Goal: Check status

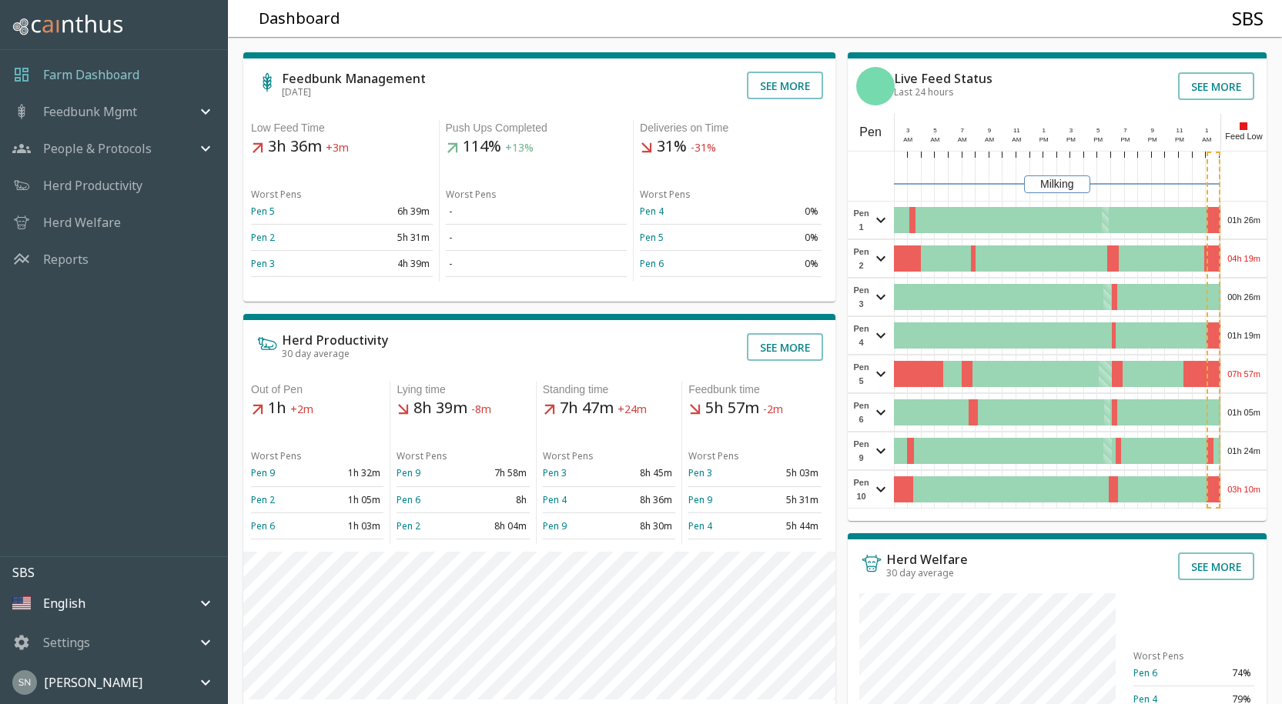
click at [1256, 217] on div "01h 26m" at bounding box center [1243, 220] width 45 height 37
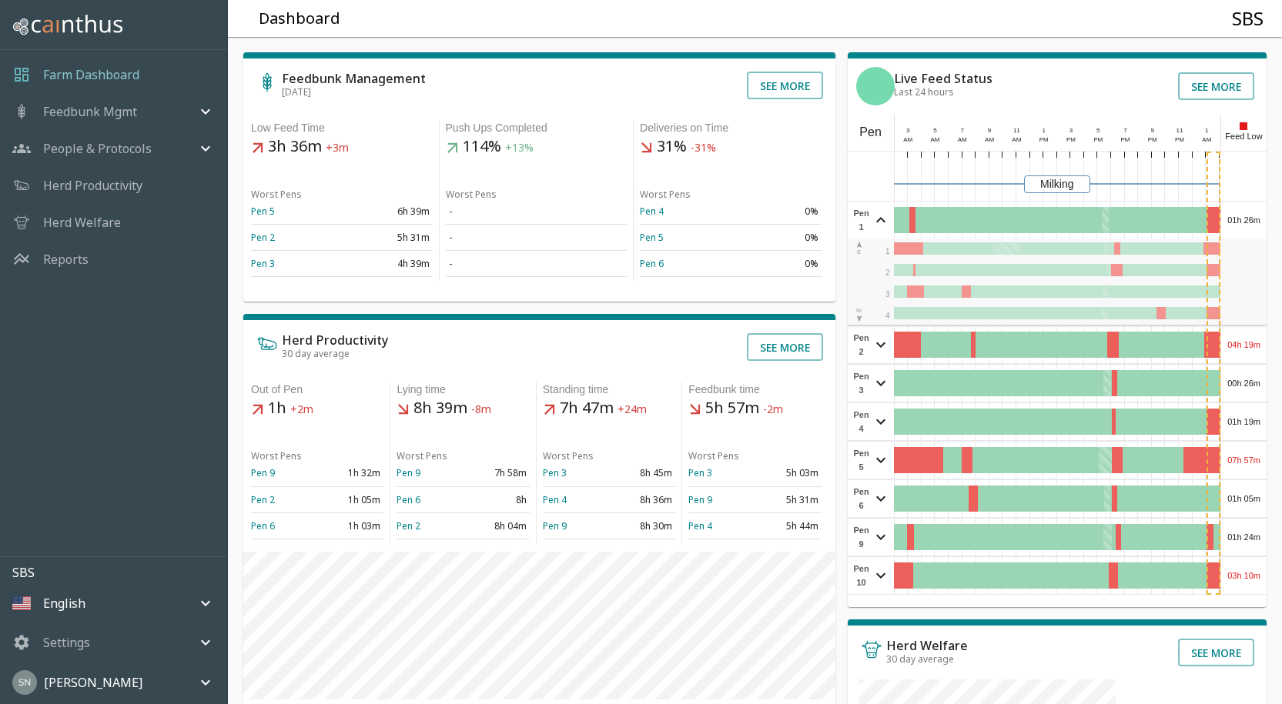
click at [1256, 217] on div "01h 26m" at bounding box center [1243, 220] width 45 height 37
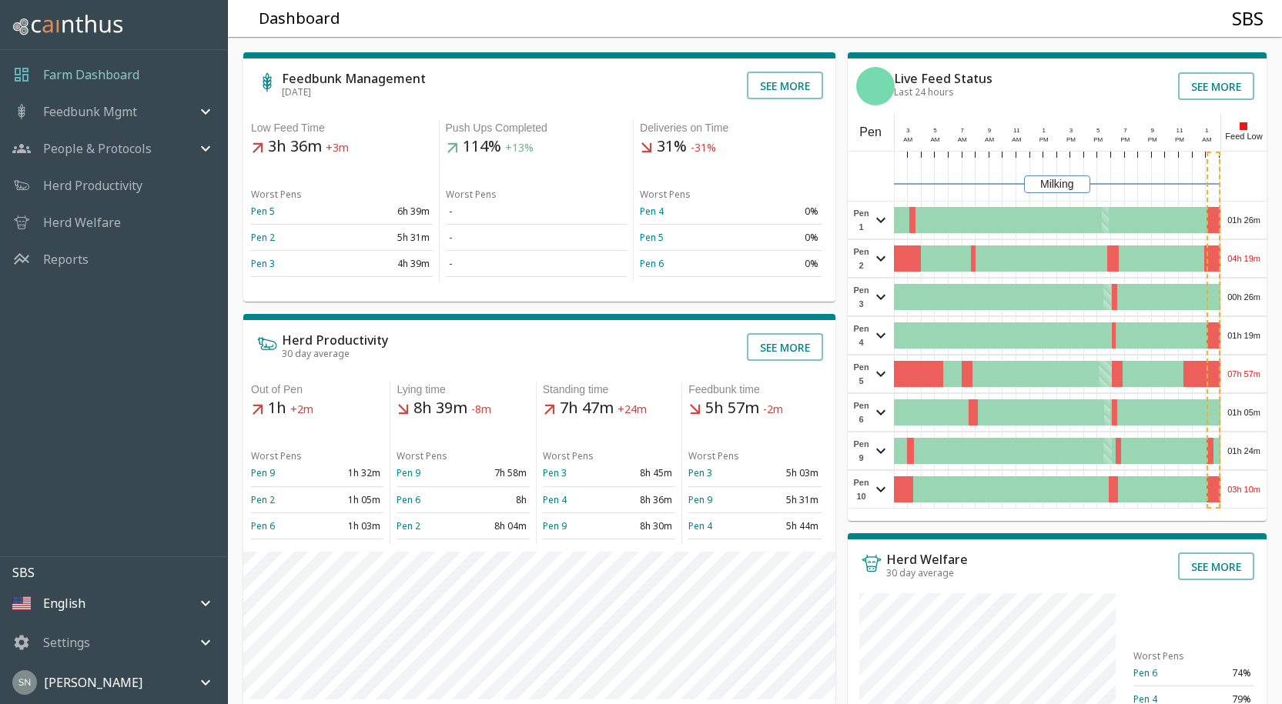
click at [1235, 256] on div "04h 19m" at bounding box center [1243, 258] width 45 height 37
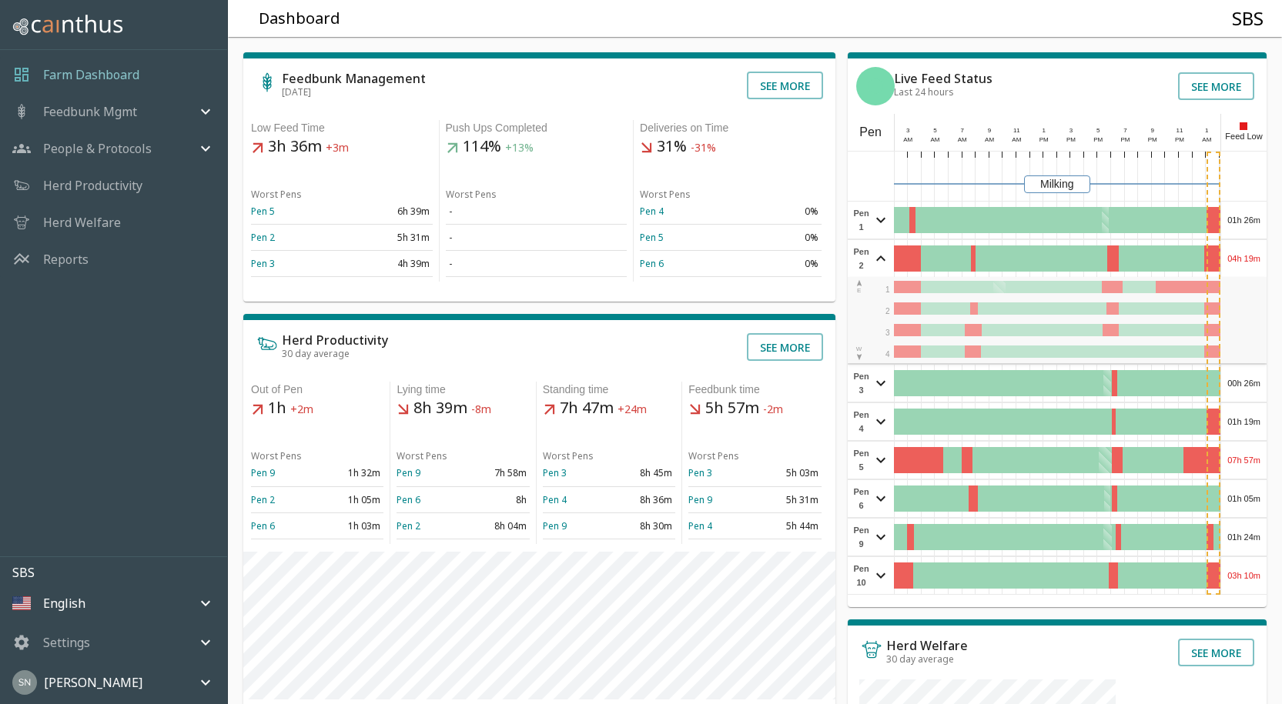
click at [1235, 252] on div "04h 19m" at bounding box center [1243, 258] width 45 height 37
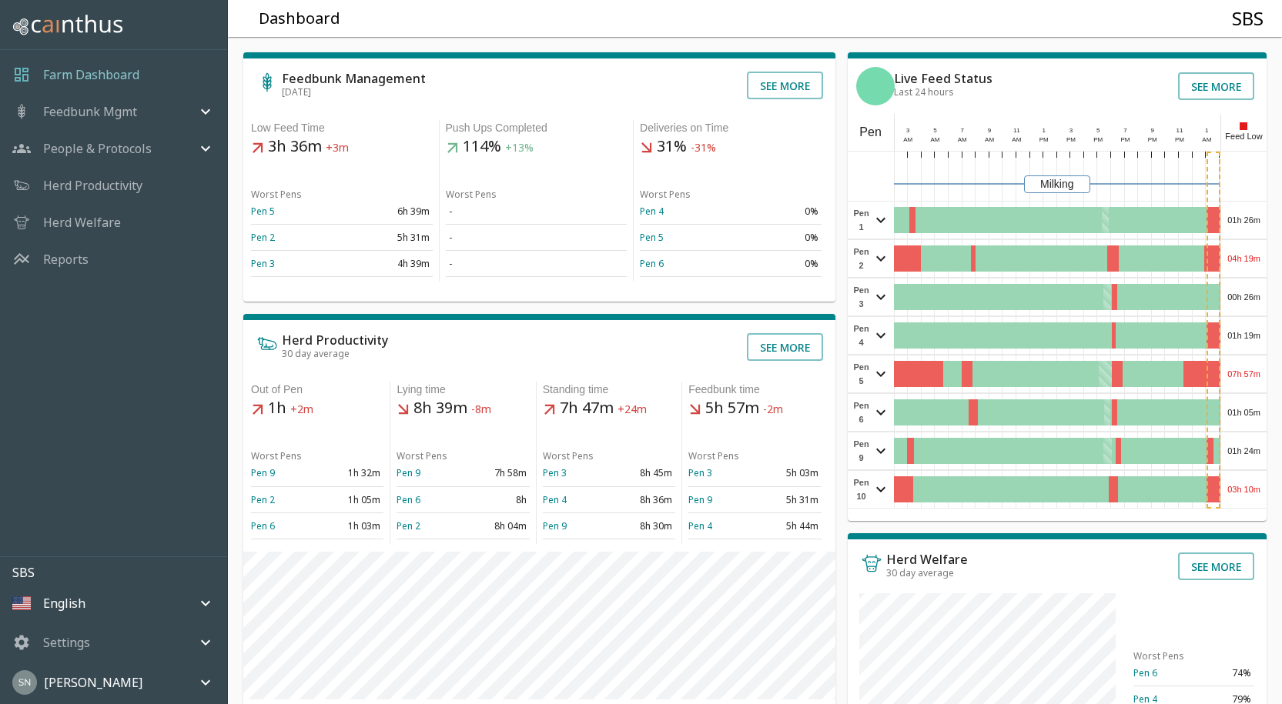
click at [1235, 292] on div "00h 26m" at bounding box center [1243, 297] width 45 height 37
click at [1245, 295] on div "00h 26m" at bounding box center [1243, 297] width 45 height 37
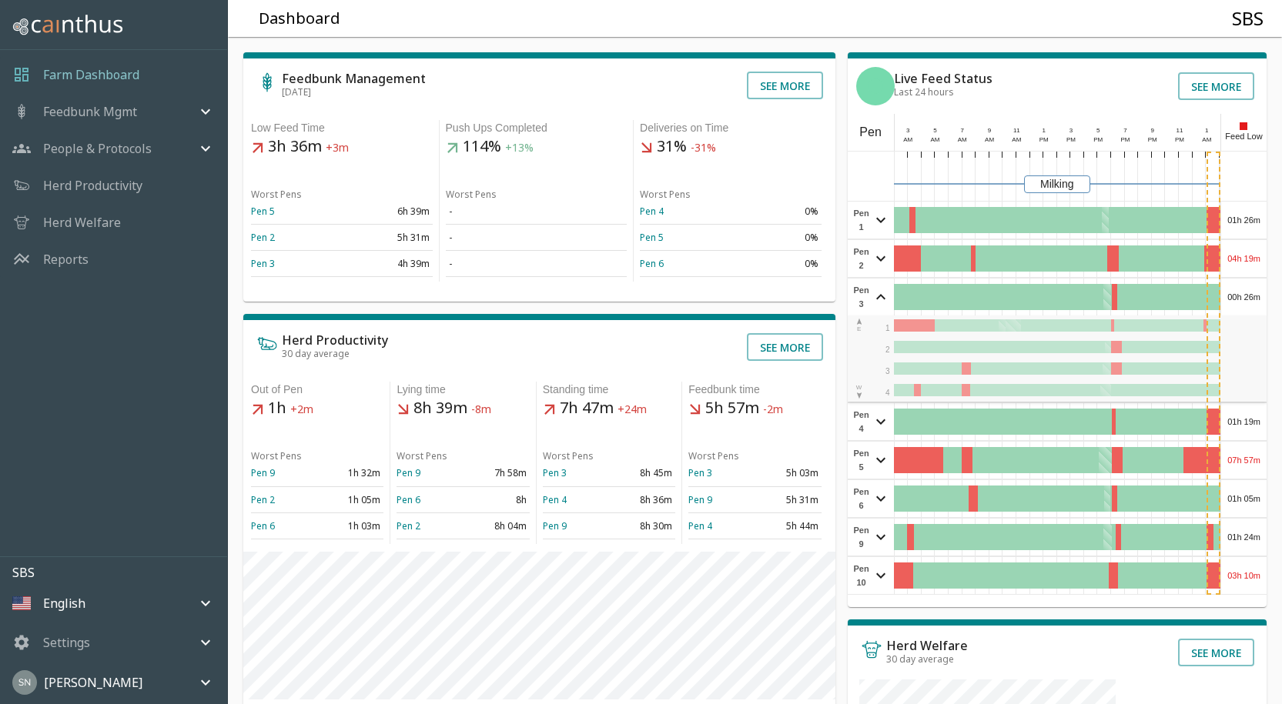
click at [1245, 294] on div "00h 26m" at bounding box center [1243, 297] width 45 height 37
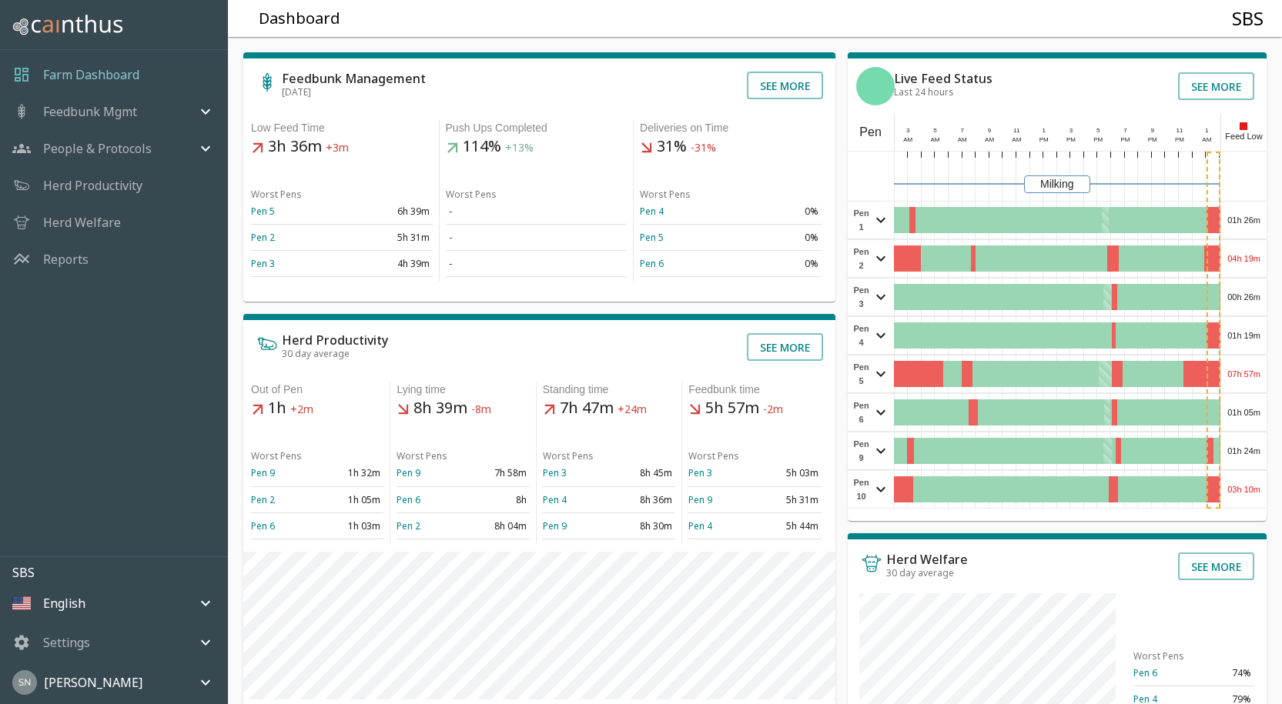
click at [1238, 330] on div "01h 19m" at bounding box center [1243, 335] width 45 height 37
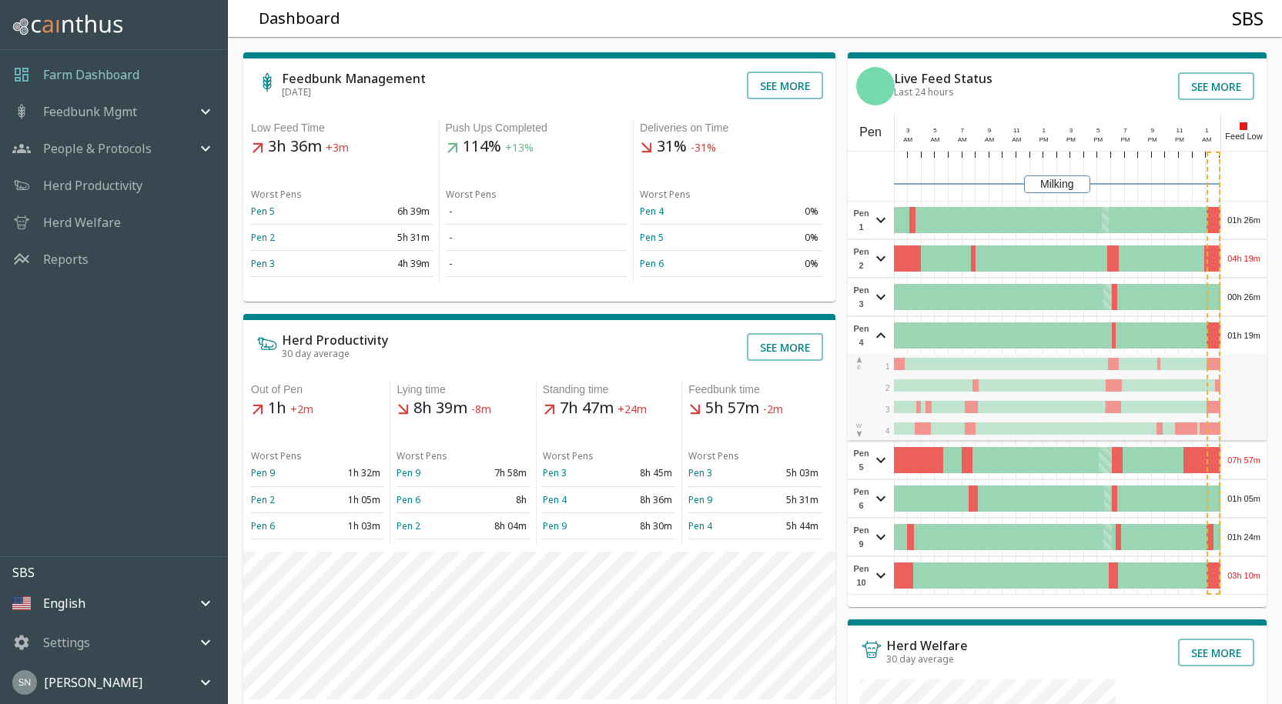
click at [1242, 328] on div "01h 19m" at bounding box center [1243, 335] width 45 height 37
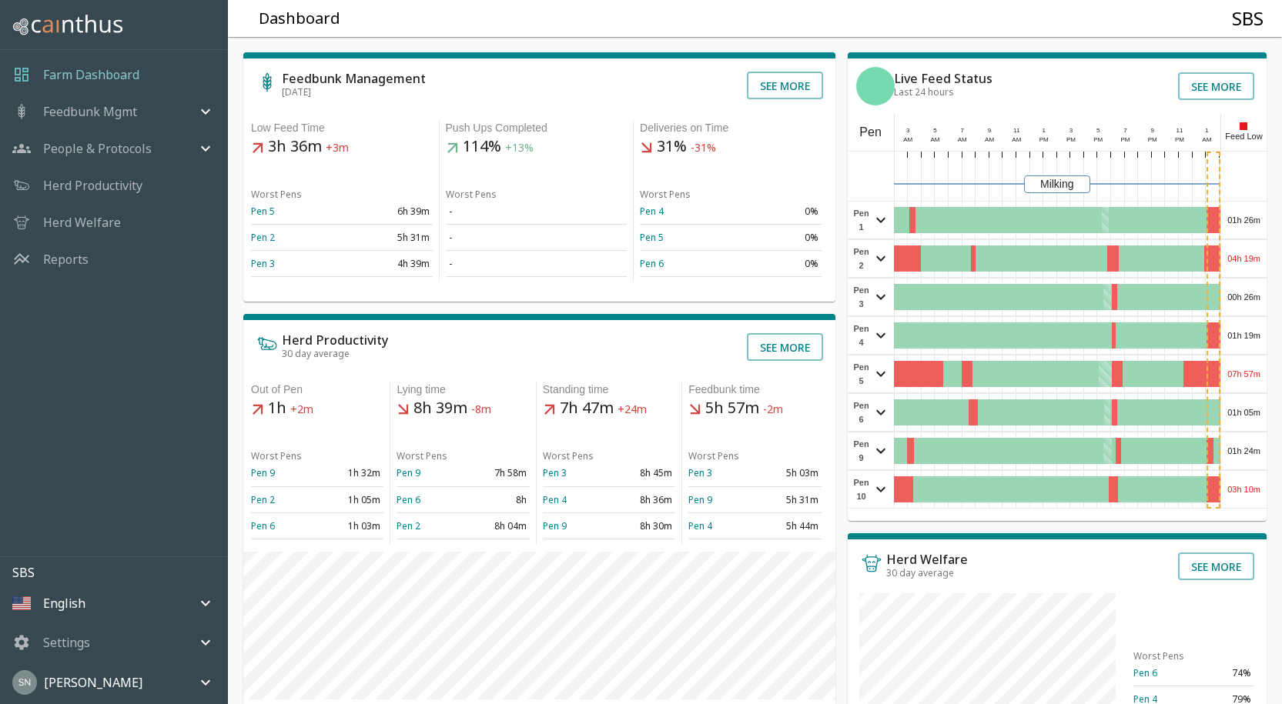
click at [1241, 367] on div "07h 57m" at bounding box center [1243, 374] width 45 height 37
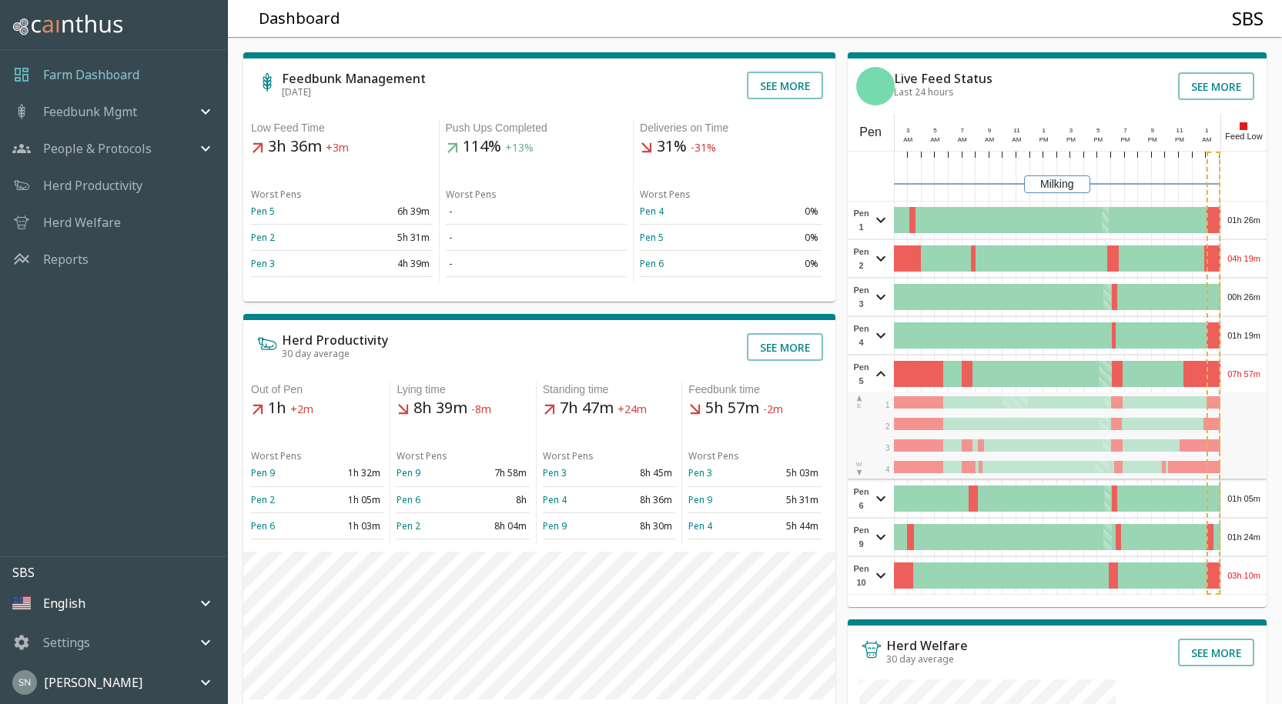
click at [1247, 361] on div "07h 57m" at bounding box center [1243, 374] width 45 height 37
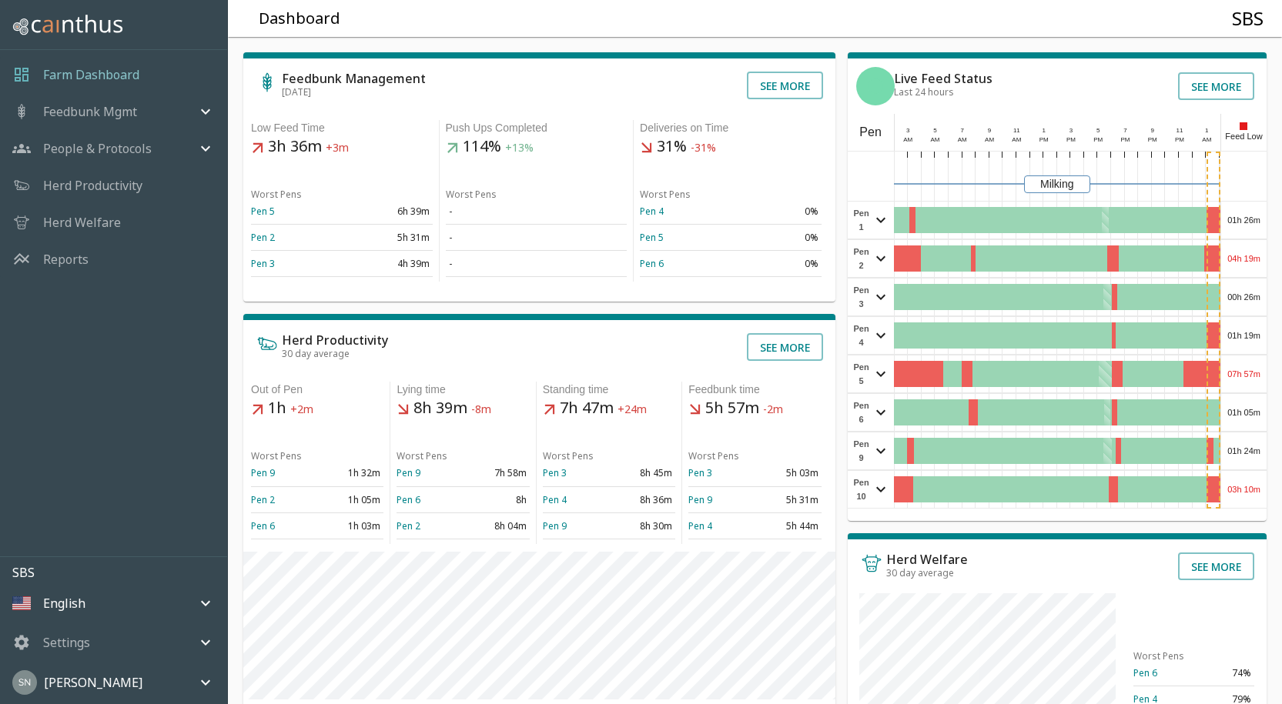
drag, startPoint x: 1260, startPoint y: 403, endPoint x: 1255, endPoint y: 411, distance: 9.4
click at [1257, 408] on div "01h 05m" at bounding box center [1243, 412] width 45 height 37
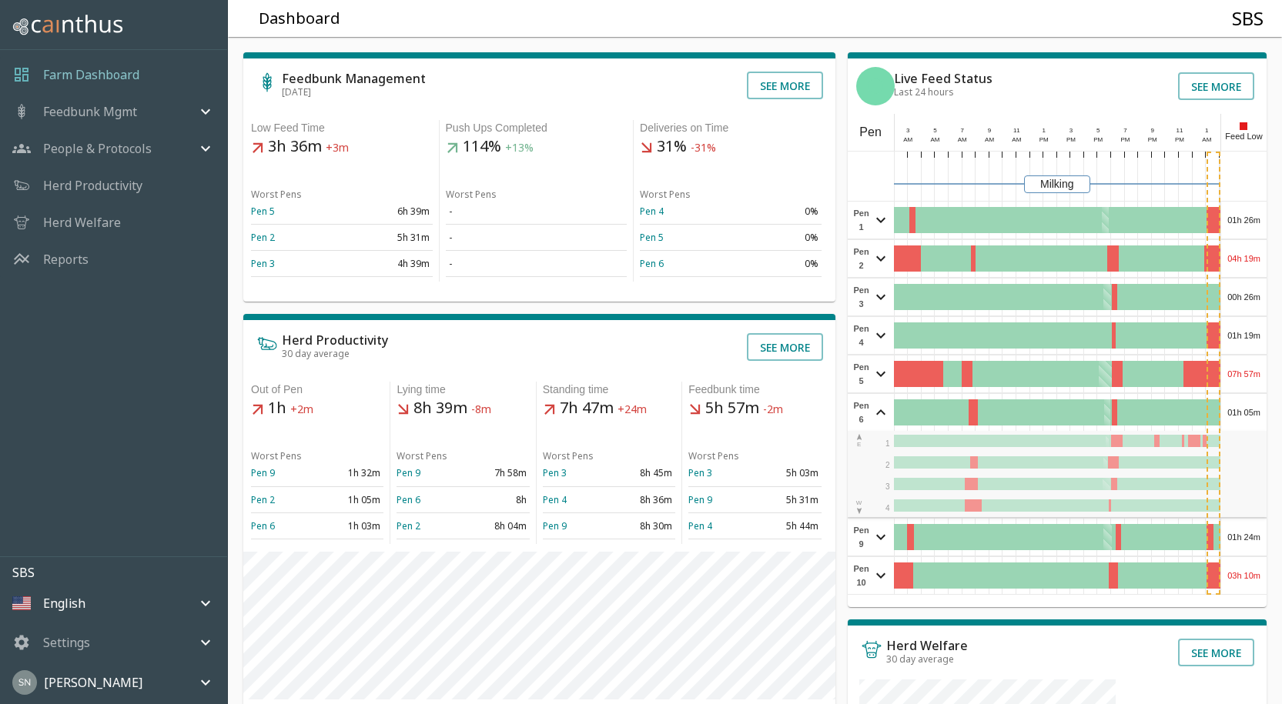
click at [1254, 413] on div "01h 05m" at bounding box center [1243, 412] width 45 height 37
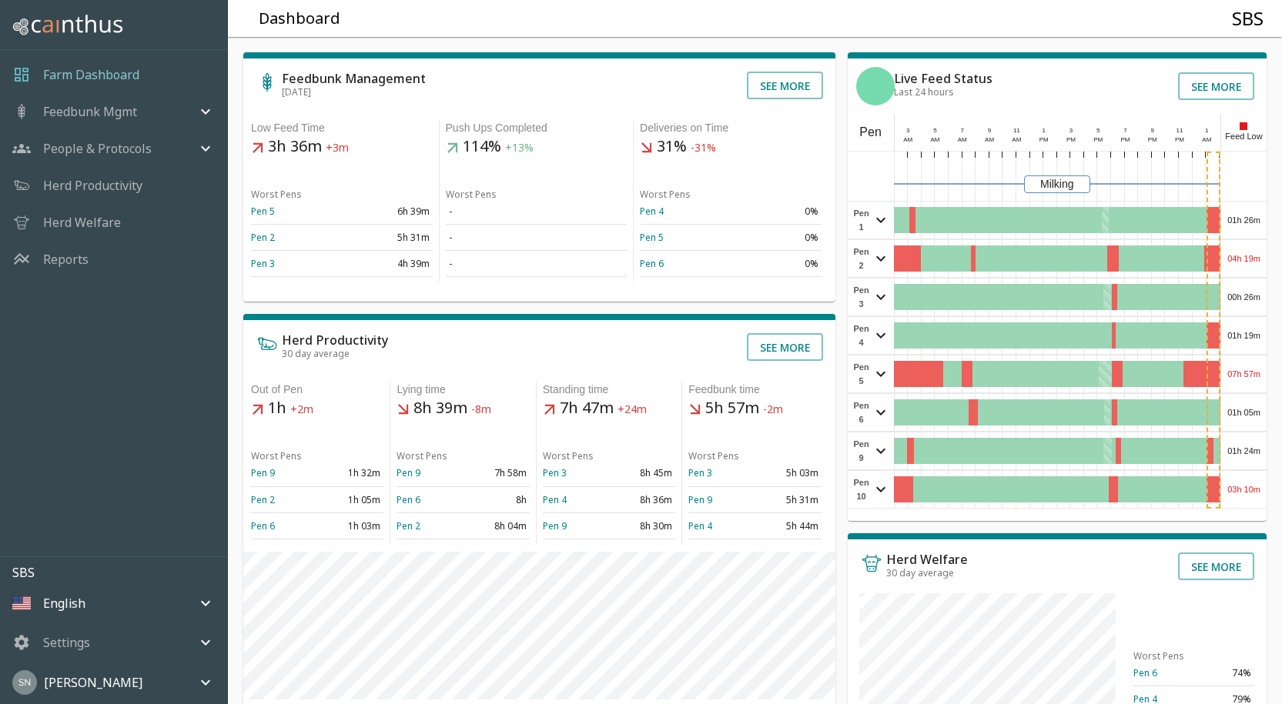
click at [1247, 446] on div "01h 24m" at bounding box center [1243, 451] width 45 height 37
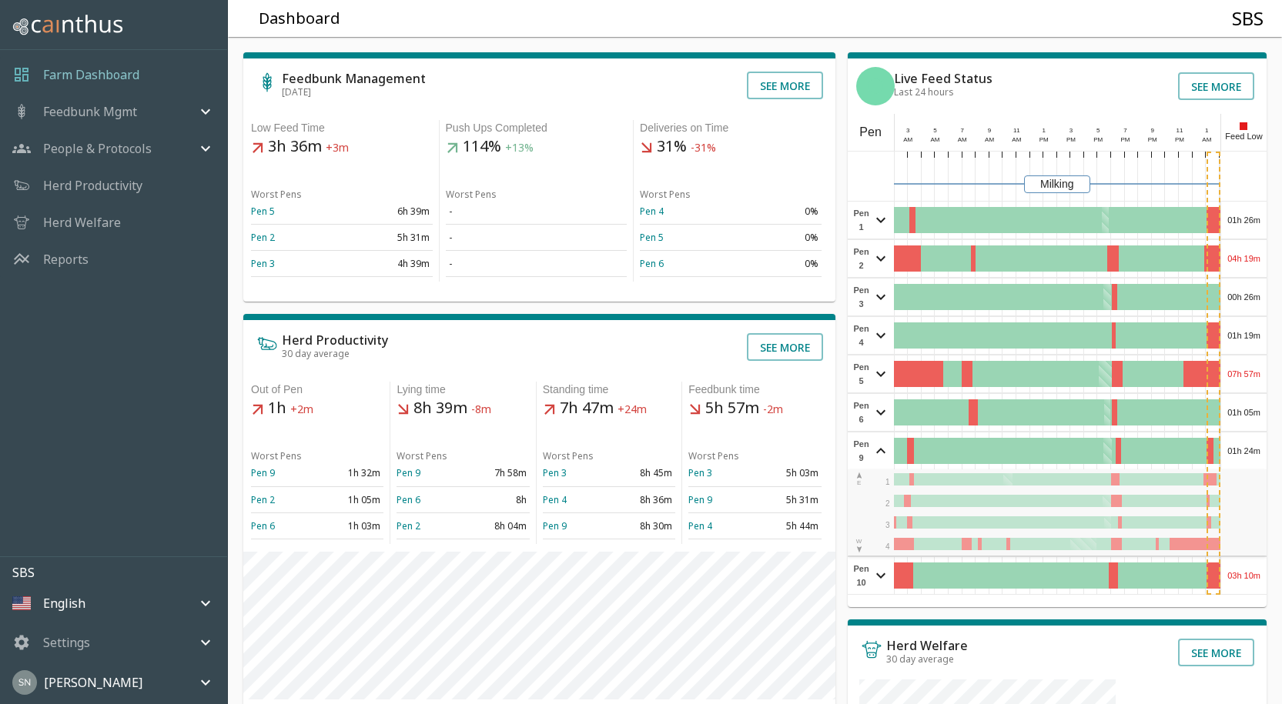
click at [1247, 446] on div "01h 24m" at bounding box center [1243, 451] width 45 height 37
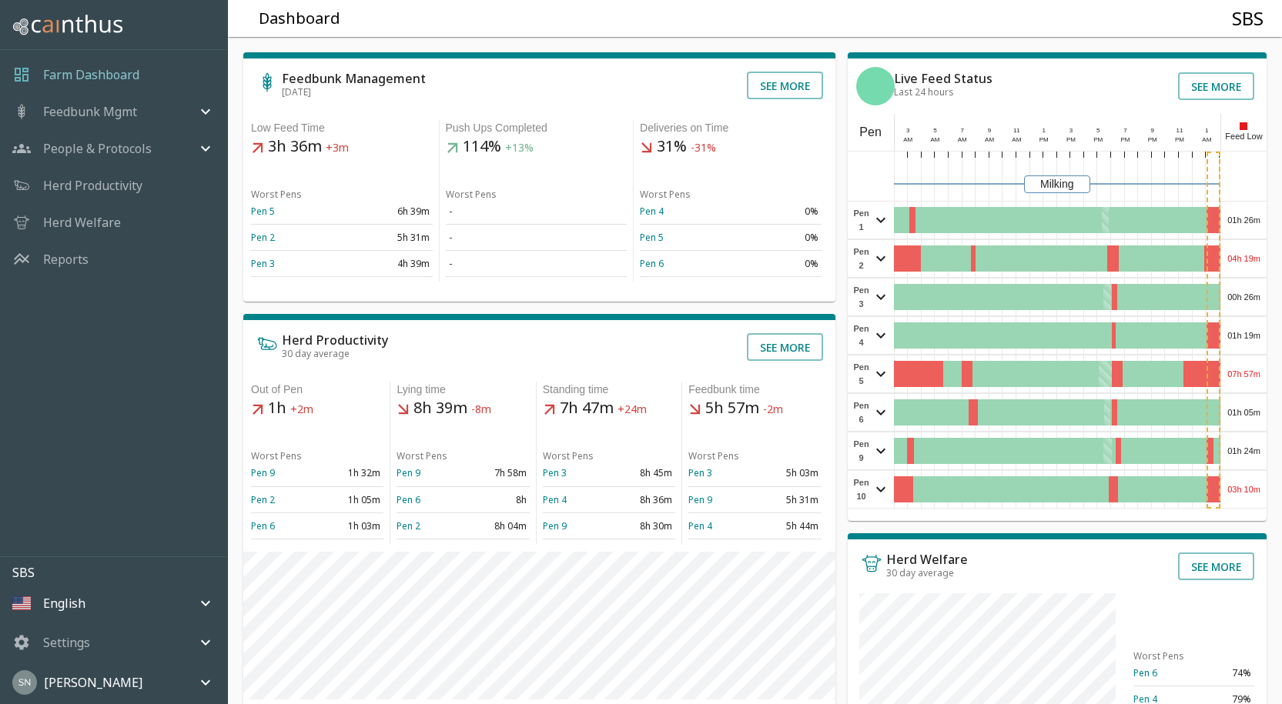
click at [1245, 483] on div "03h 10m" at bounding box center [1243, 489] width 45 height 37
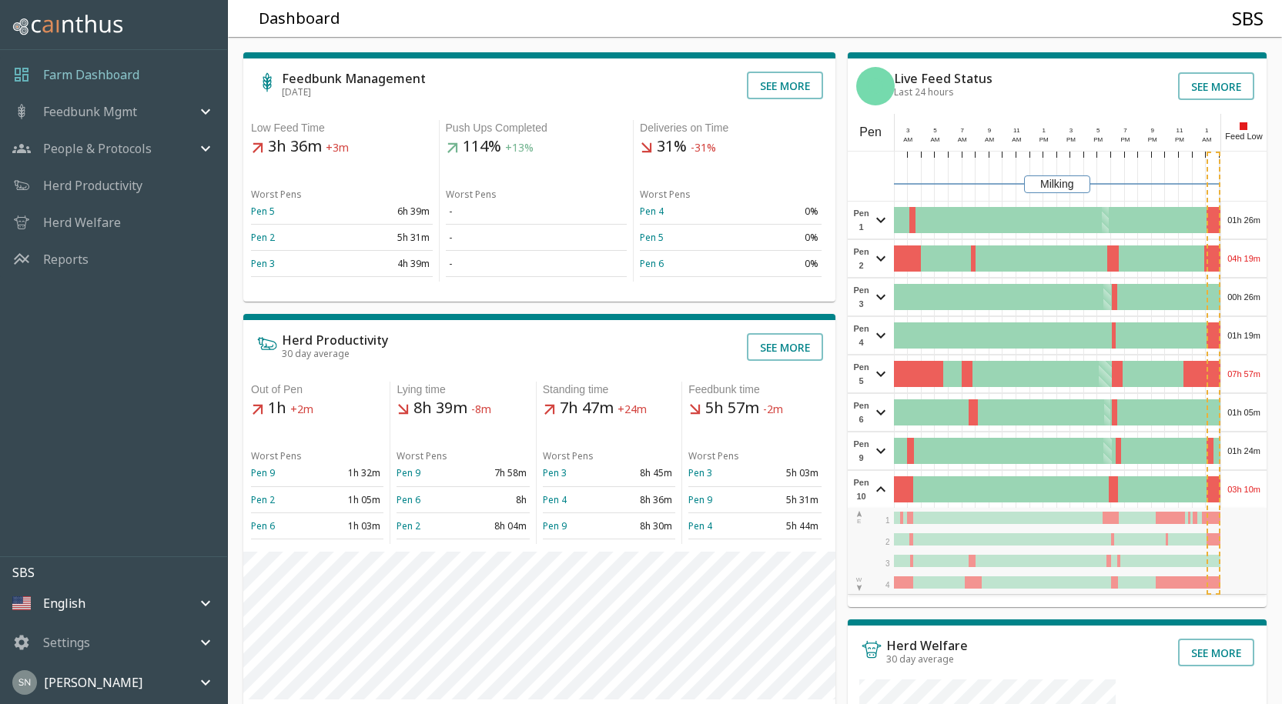
click at [1245, 483] on div "03h 10m" at bounding box center [1243, 489] width 45 height 37
